Goal: Information Seeking & Learning: Check status

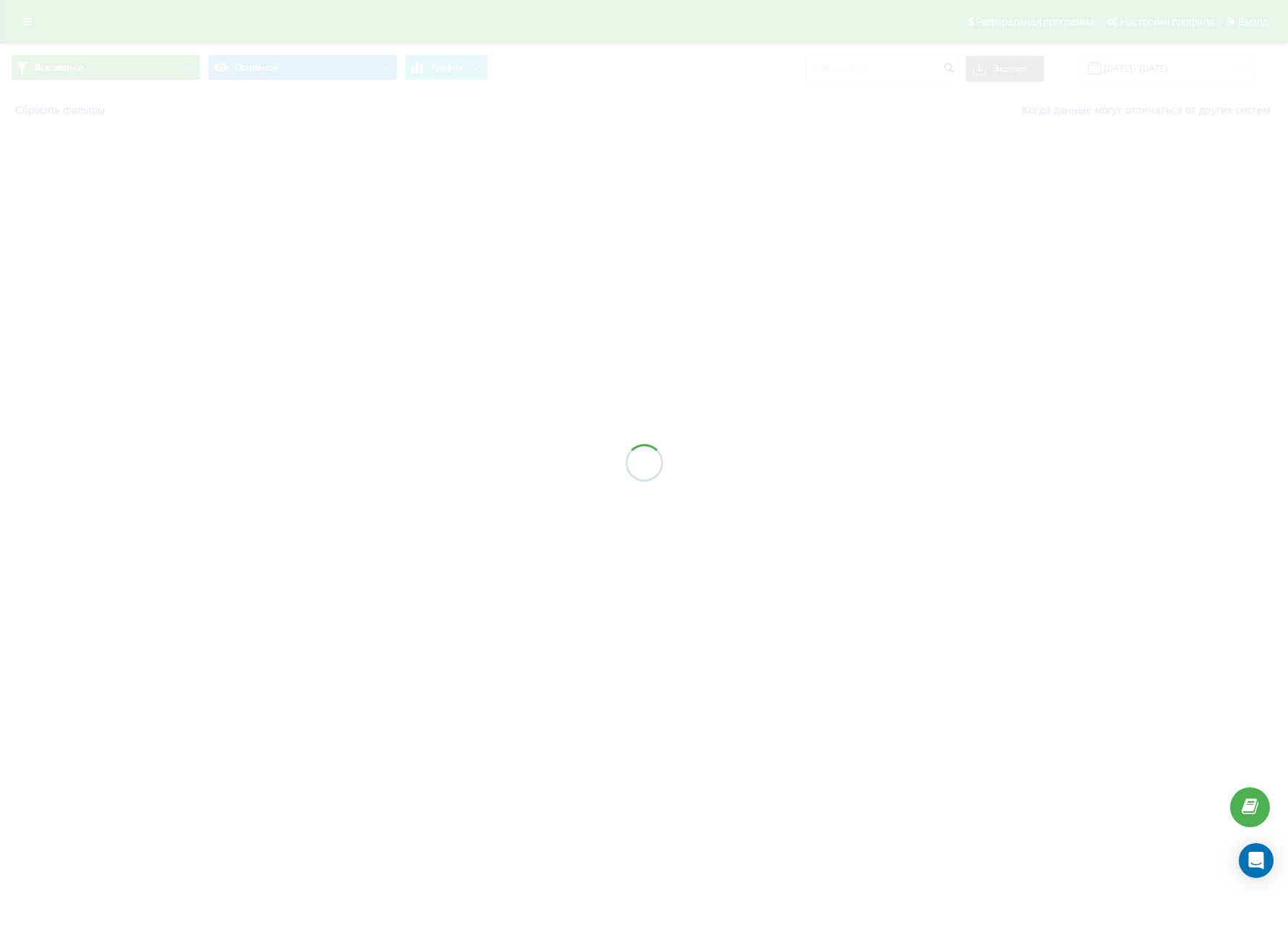
click at [629, 104] on div at bounding box center [644, 462] width 1288 height 925
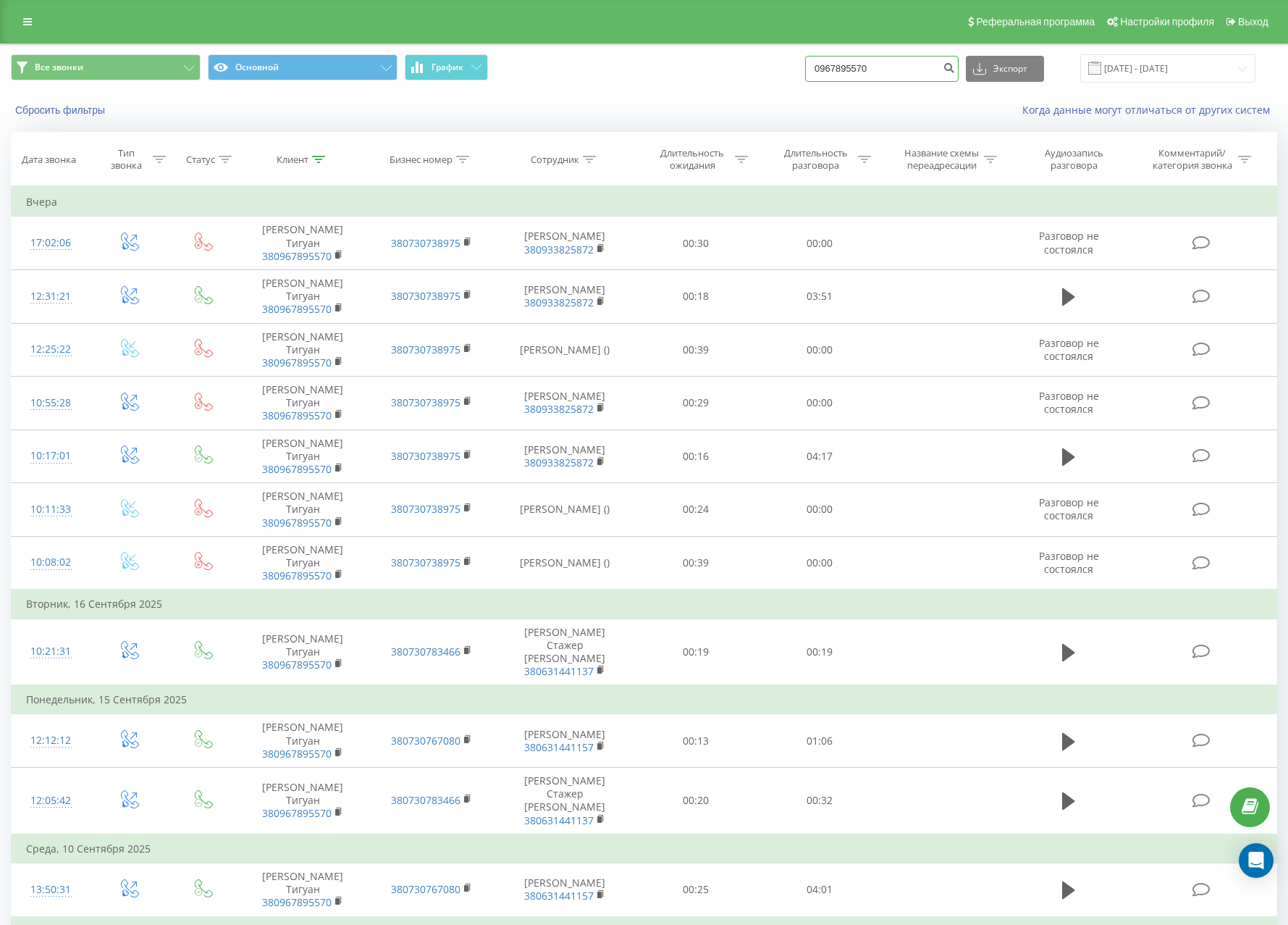
click at [868, 70] on input "0967895570" at bounding box center [881, 69] width 153 height 26
paste input "380932979913"
type input "380932979913"
click at [819, 84] on div "Все звонки Основной График 380932979913 Экспорт .csv .xls .xlsx [DATE] - [DATE]" at bounding box center [644, 69] width 1286 height 49
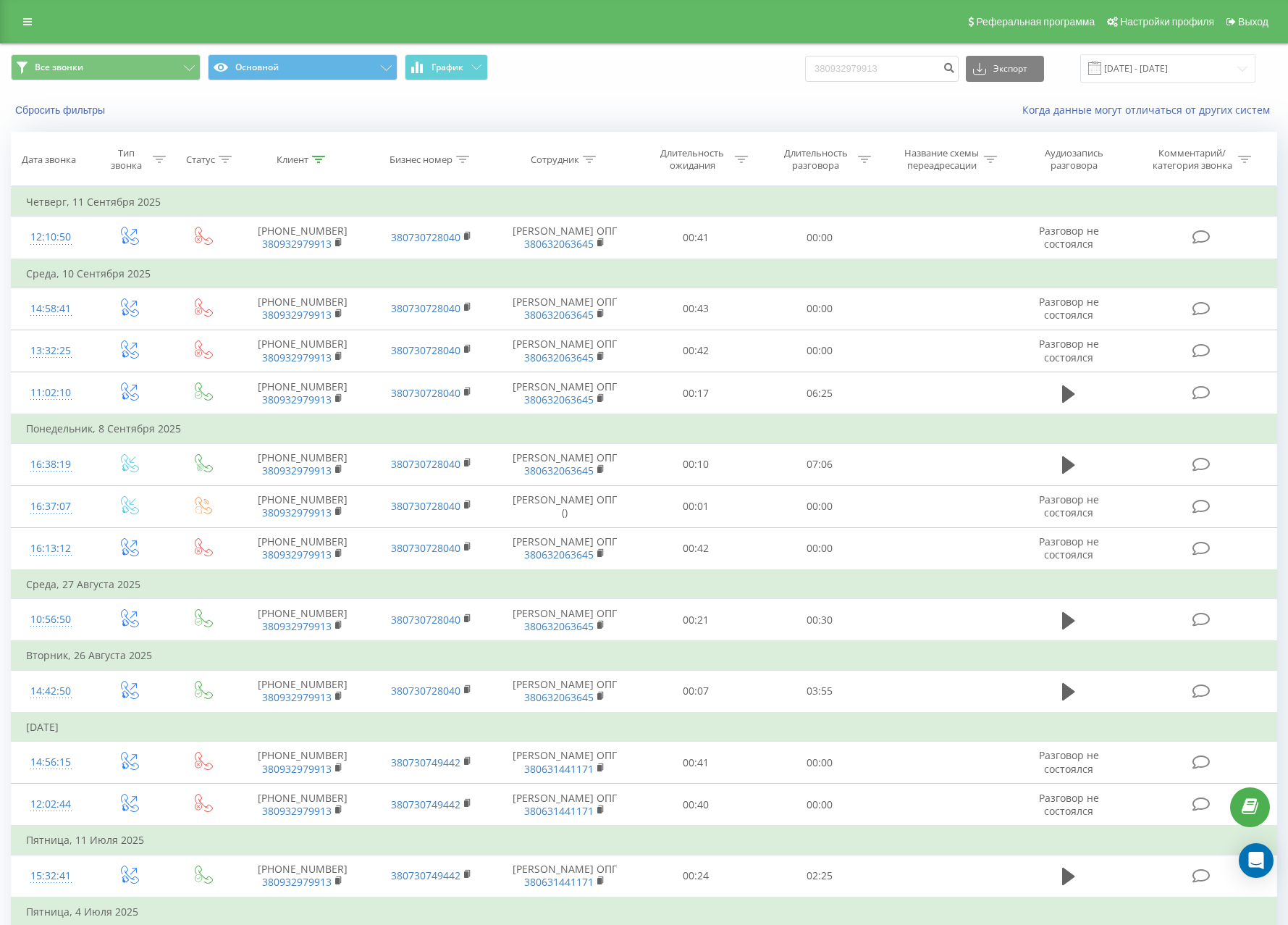
click at [701, 115] on div "Когда данные могут отличаться от других систем" at bounding box center [885, 110] width 804 height 15
click at [659, 96] on div "Сбросить фильтры Когда данные могут отличаться от других систем" at bounding box center [644, 110] width 1286 height 35
click at [658, 104] on div "Когда данные могут отличаться от других систем" at bounding box center [885, 110] width 804 height 15
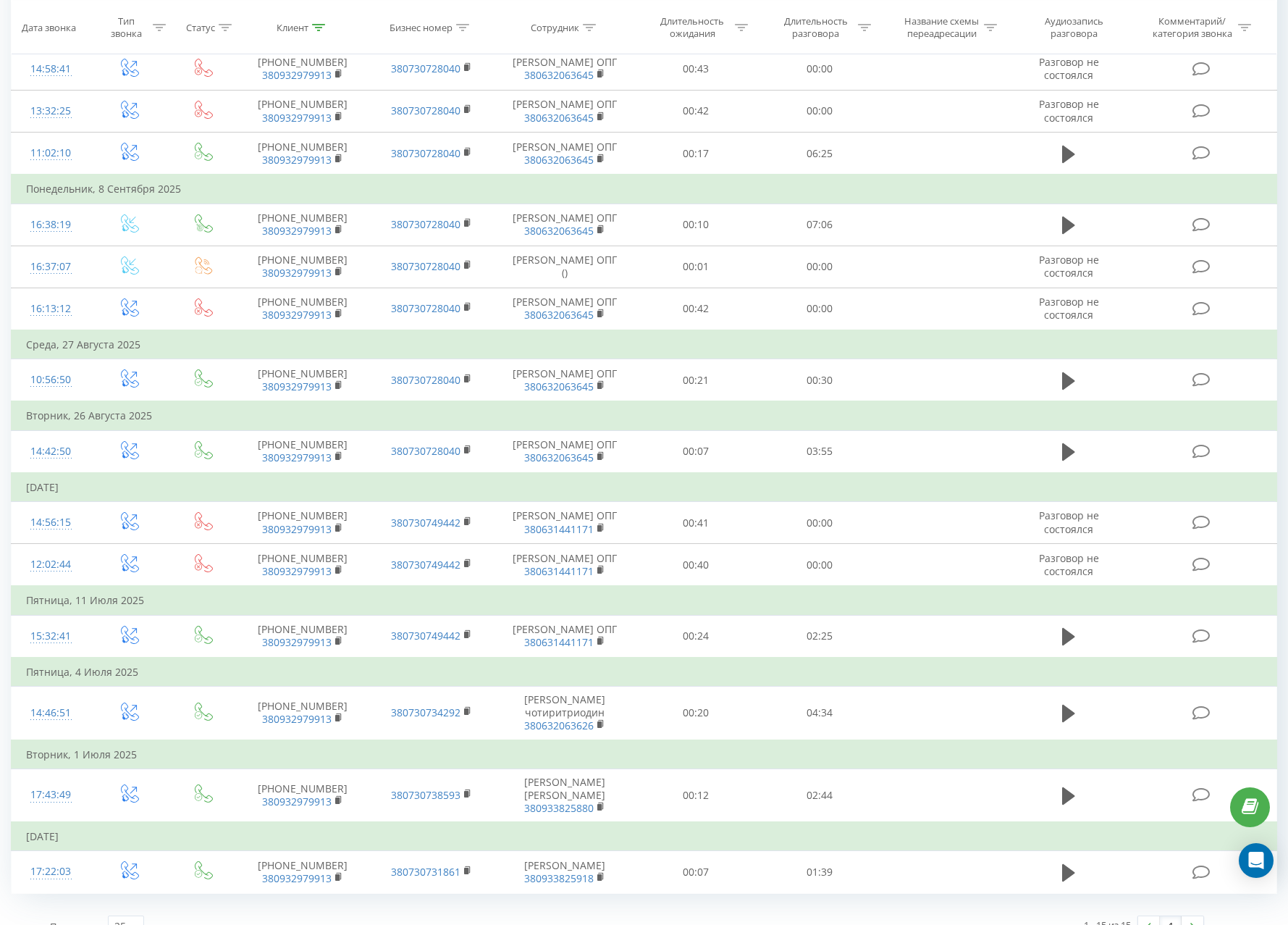
scroll to position [263, 0]
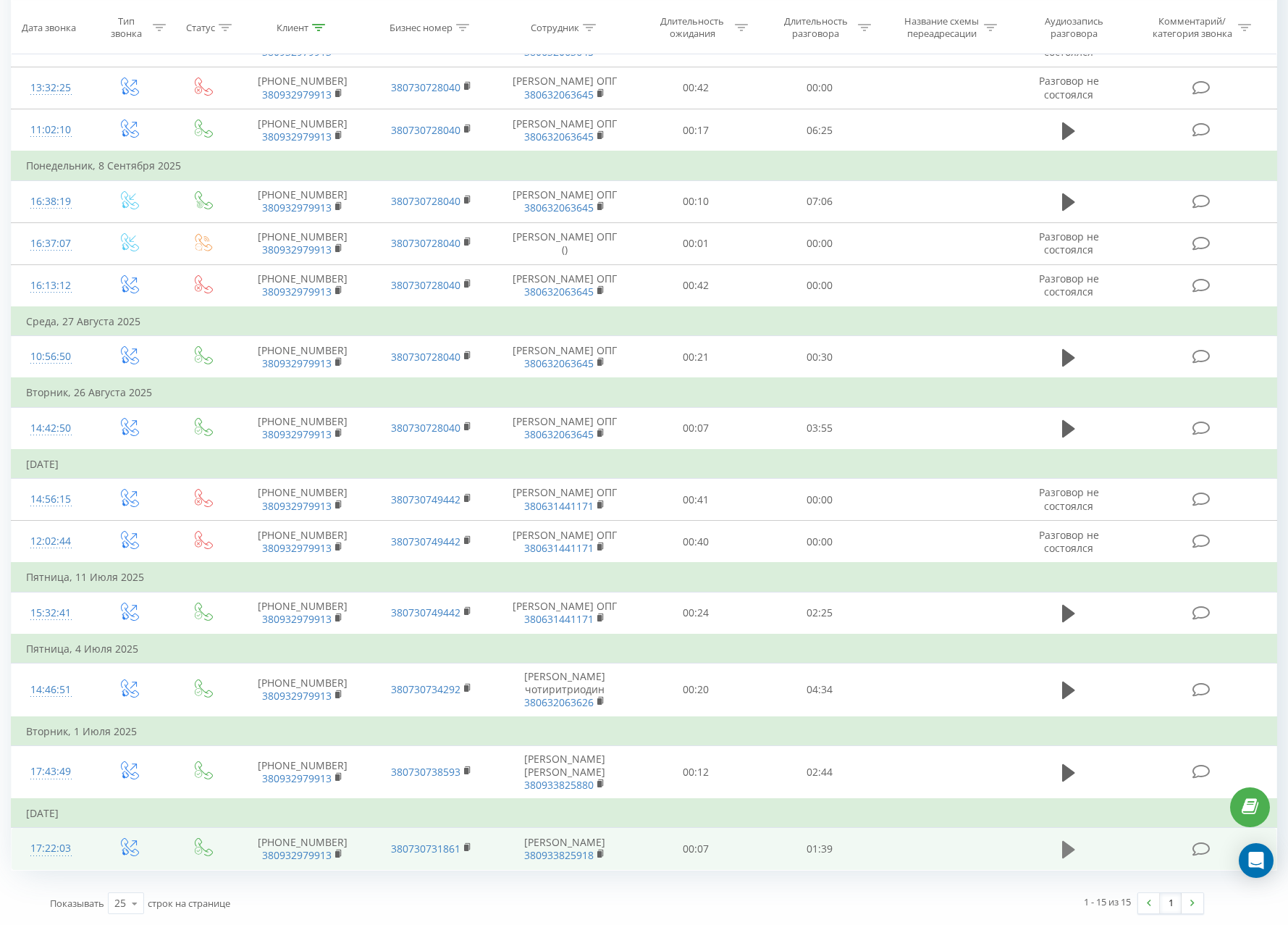
click at [1060, 843] on button at bounding box center [1068, 849] width 21 height 21
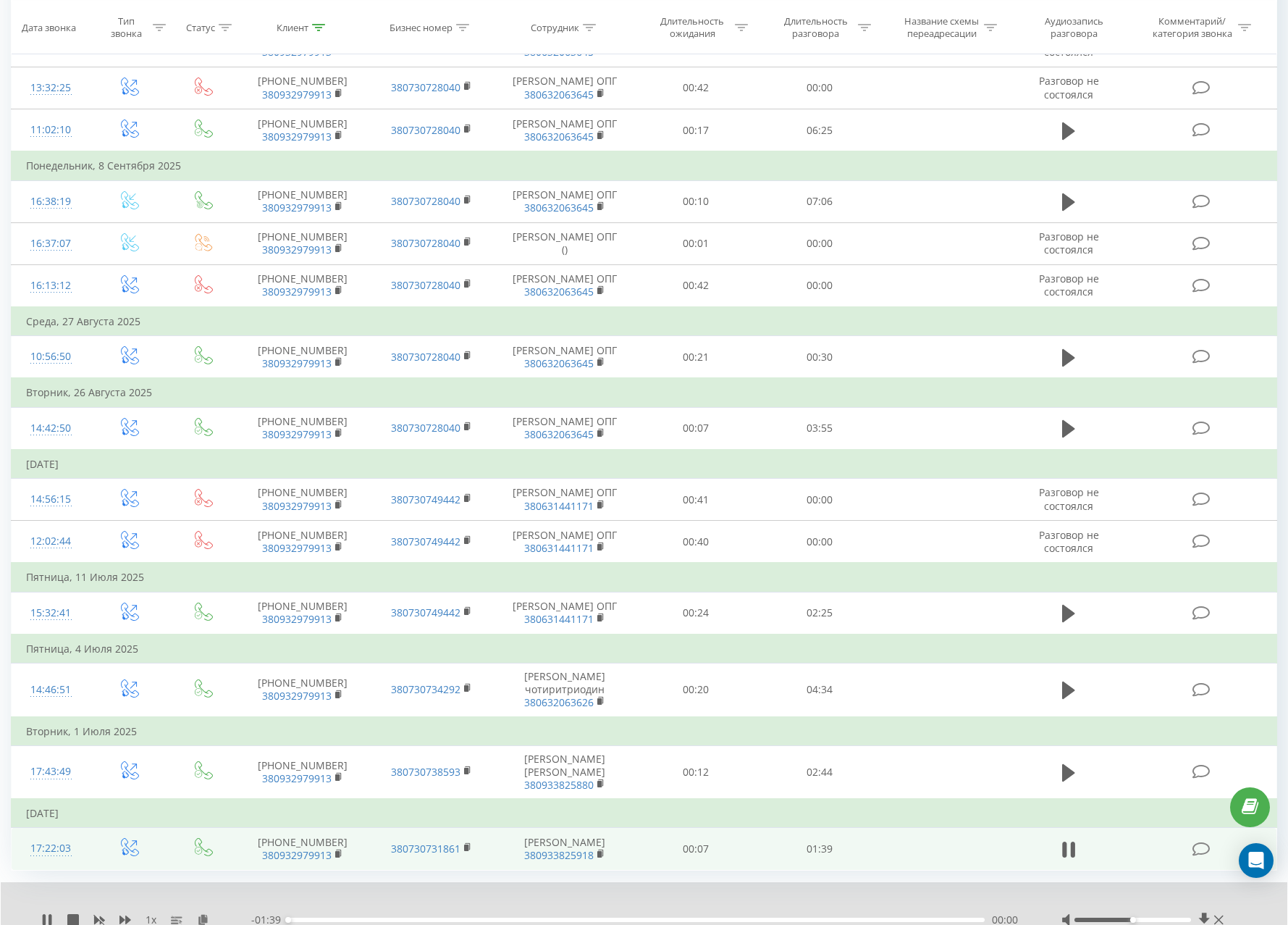
click at [1165, 920] on div at bounding box center [1133, 919] width 117 height 4
click at [1178, 921] on div at bounding box center [1133, 919] width 117 height 4
click at [556, 921] on div "00:28" at bounding box center [635, 919] width 696 height 4
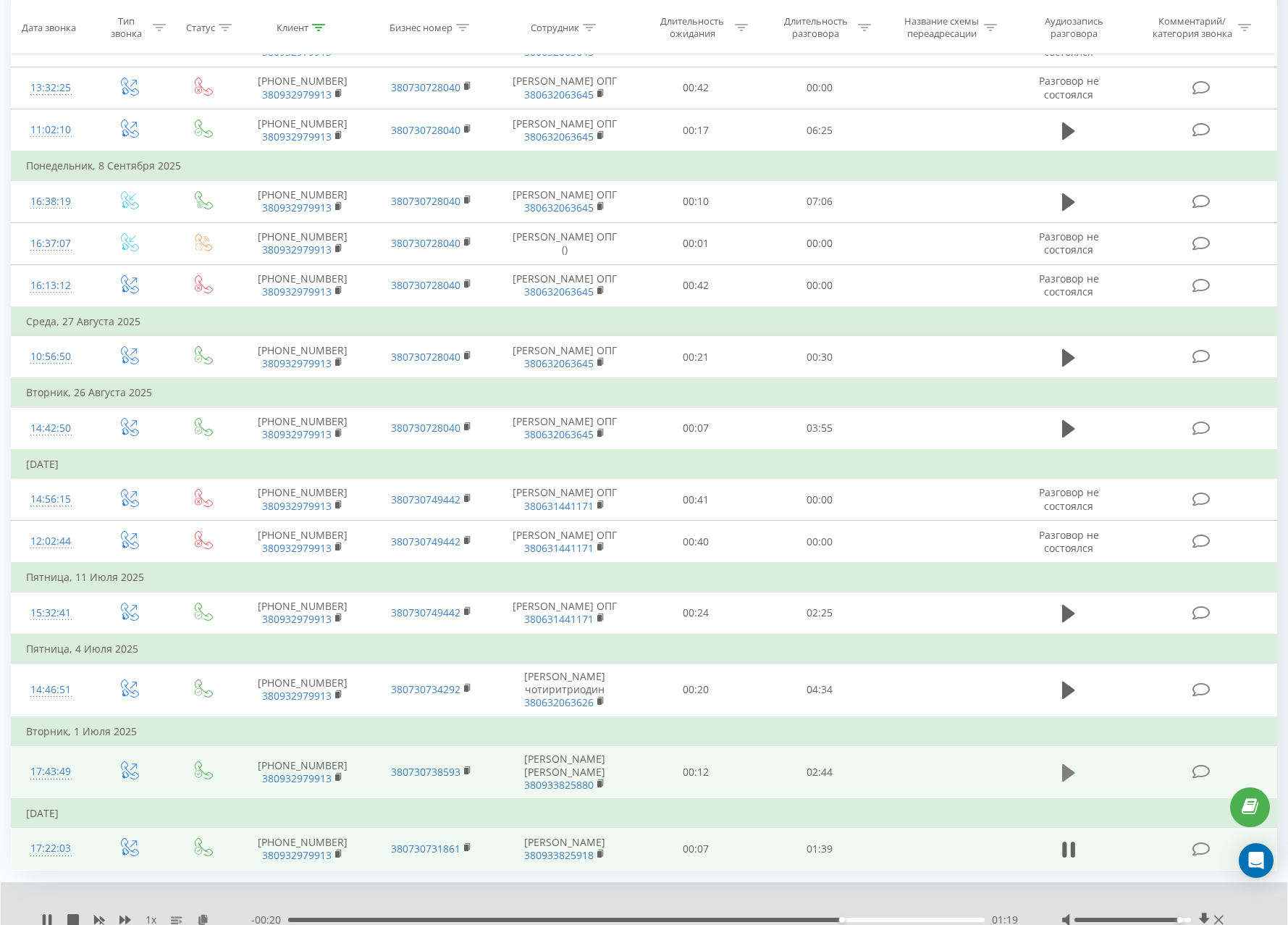
click at [1067, 771] on icon at bounding box center [1068, 773] width 13 height 17
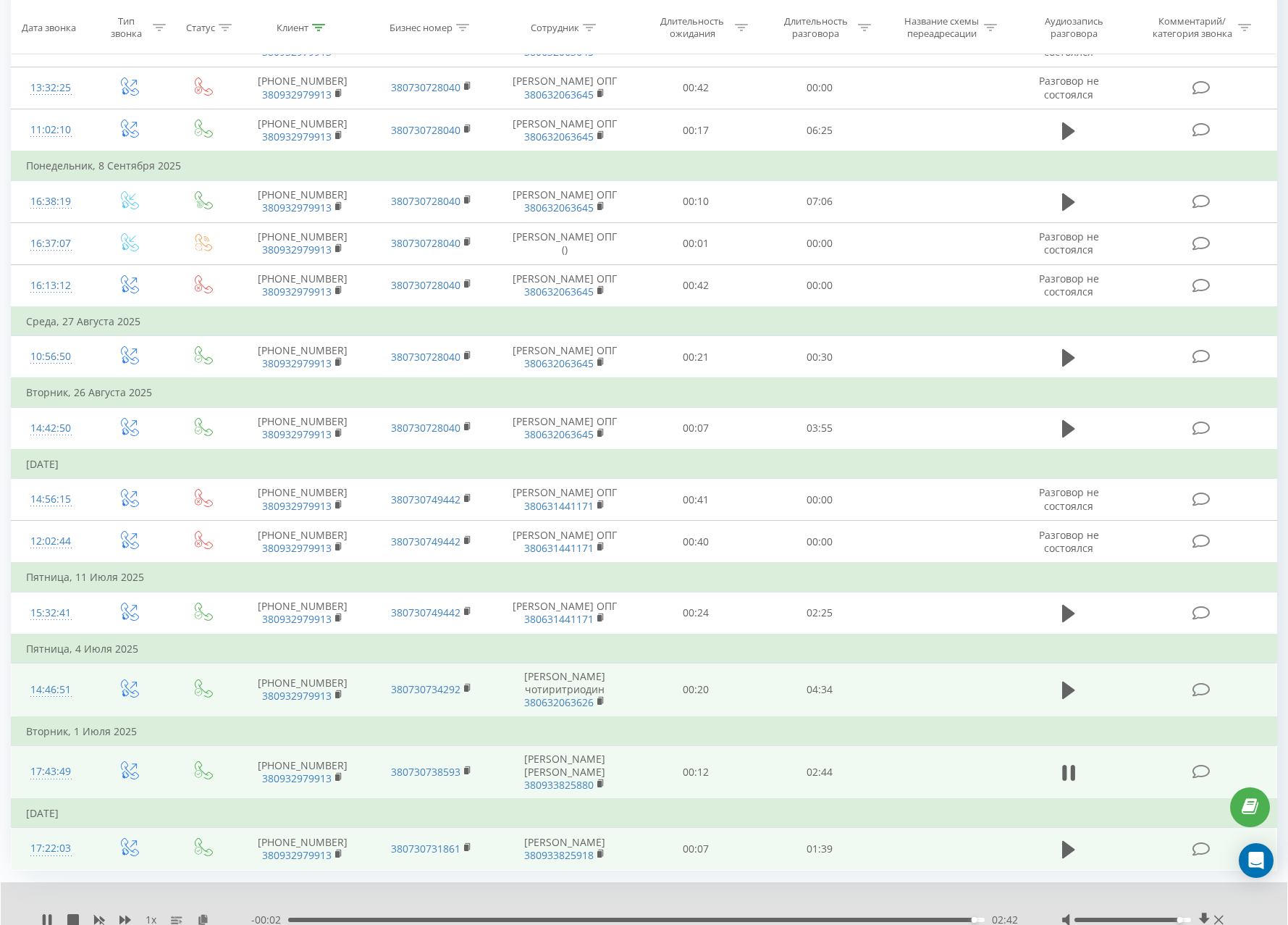
scroll to position [260, 0]
click at [1062, 691] on icon at bounding box center [1068, 692] width 13 height 21
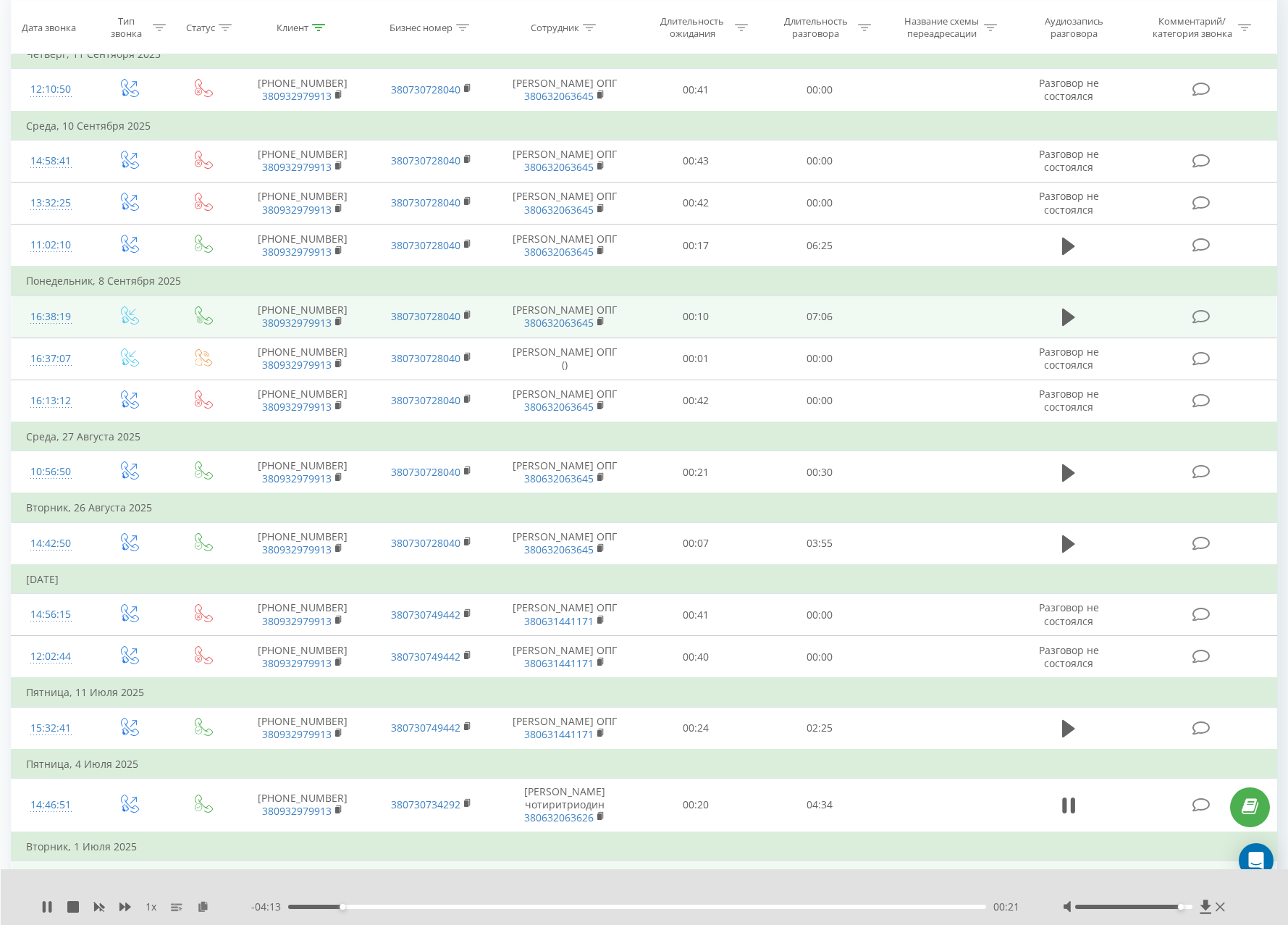
scroll to position [0, 0]
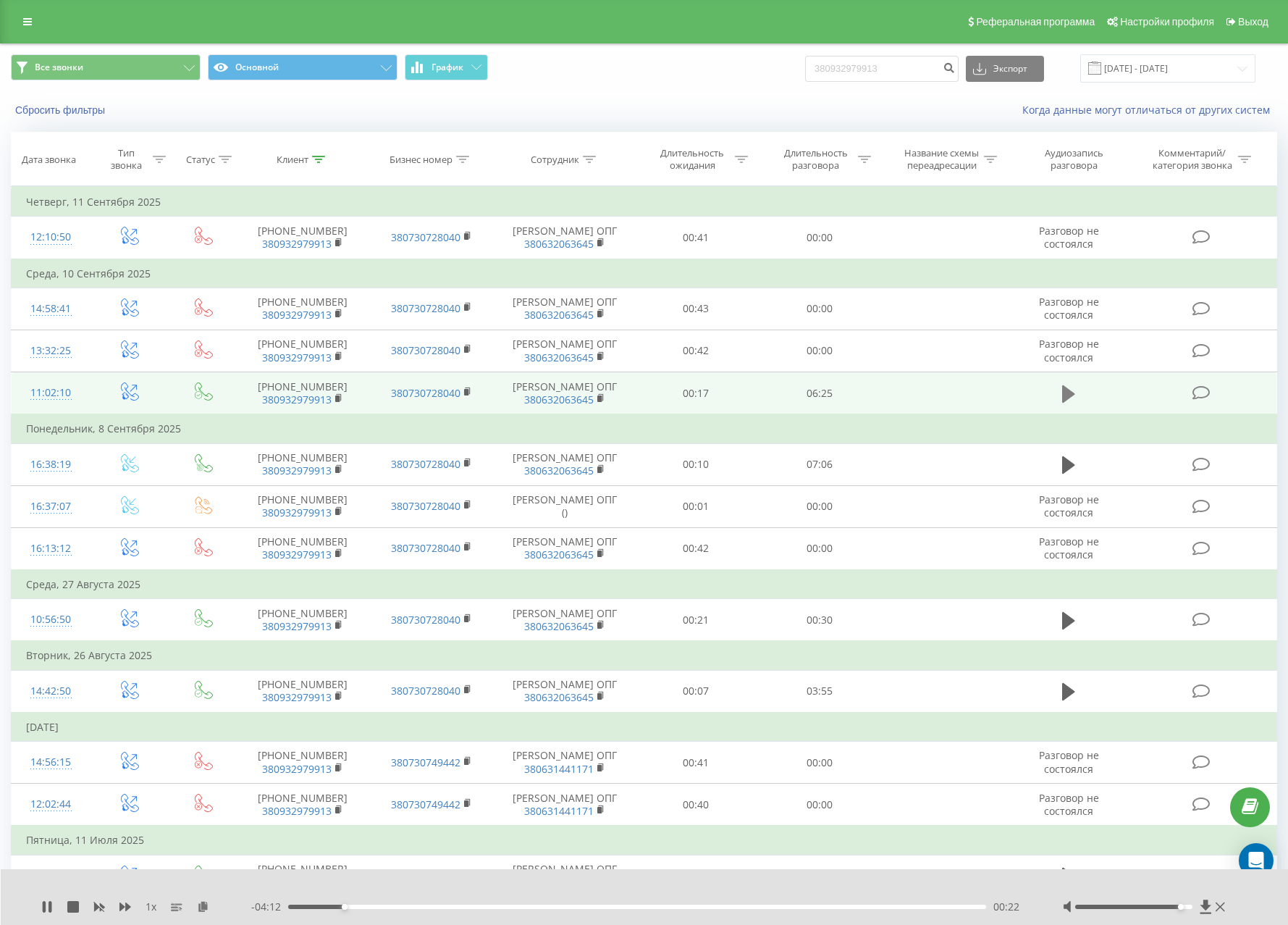
click at [1065, 395] on icon at bounding box center [1068, 393] width 13 height 17
click at [821, 905] on div "02:06" at bounding box center [636, 906] width 697 height 4
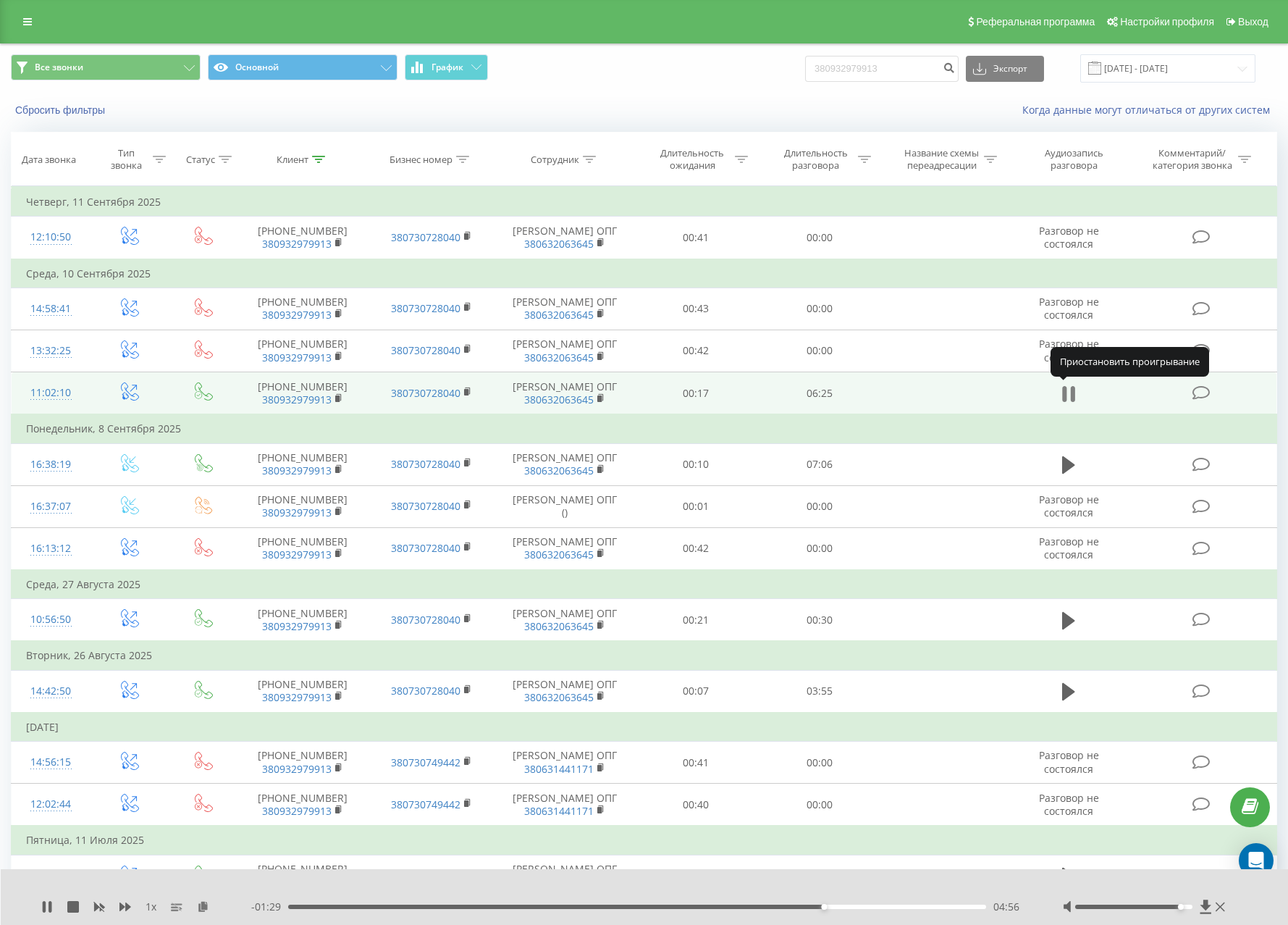
click at [1071, 393] on icon at bounding box center [1072, 394] width 4 height 16
click at [773, 59] on div "Все звонки Основной График 380932979913 Экспорт .csv .xls .xlsx [DATE] - [DATE]" at bounding box center [644, 68] width 1267 height 28
click at [856, 97] on div "Сбросить фильтры Когда данные могут отличаться от других систем" at bounding box center [644, 110] width 1286 height 35
click at [640, 80] on div "Все звонки Основной График 380932979913 Экспорт .csv .xls .xlsx [DATE] - [DATE]" at bounding box center [644, 68] width 1267 height 28
click at [780, 57] on div "Все звонки Основной График 380932979913 Экспорт .csv .xls .xlsx [DATE] - [DATE]" at bounding box center [644, 68] width 1267 height 28
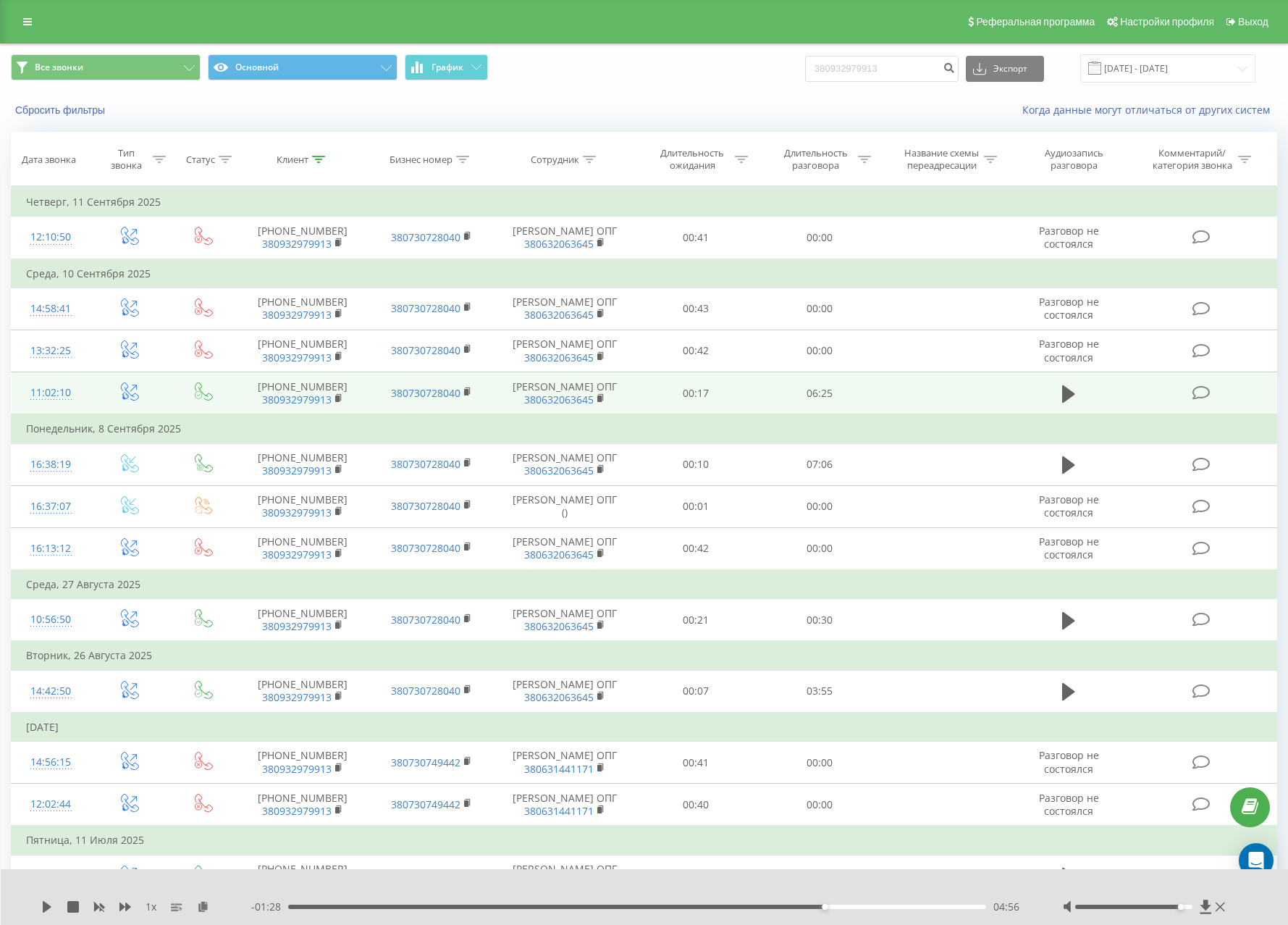
click at [733, 124] on div "Сбросить фильтры Когда данные могут отличаться от других систем" at bounding box center [644, 110] width 1286 height 35
